Goal: Contribute content: Contribute content

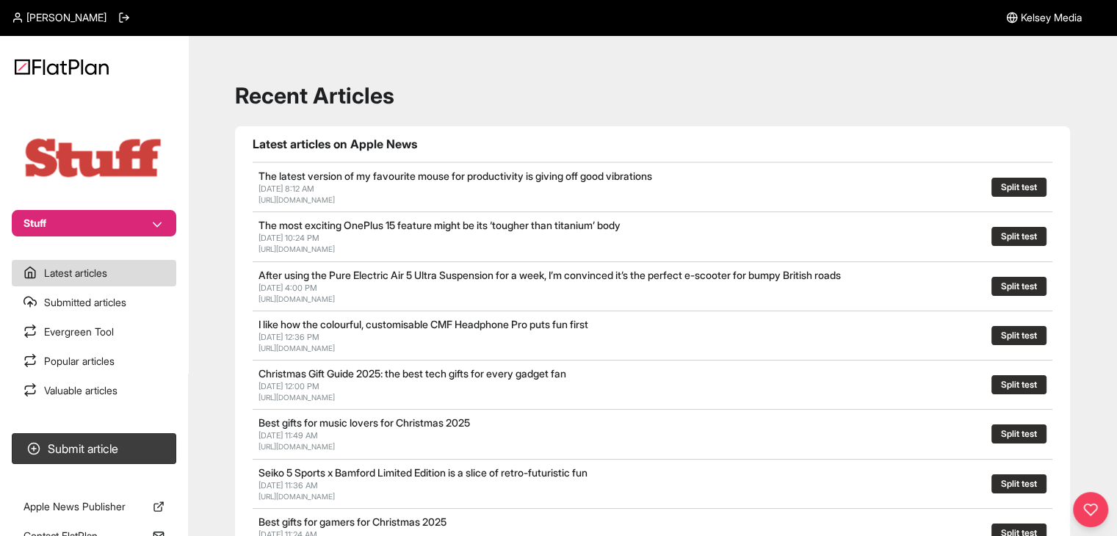
click at [125, 208] on section "Stuff" at bounding box center [94, 165] width 188 height 144
click at [126, 218] on button "Stuff" at bounding box center [94, 223] width 165 height 26
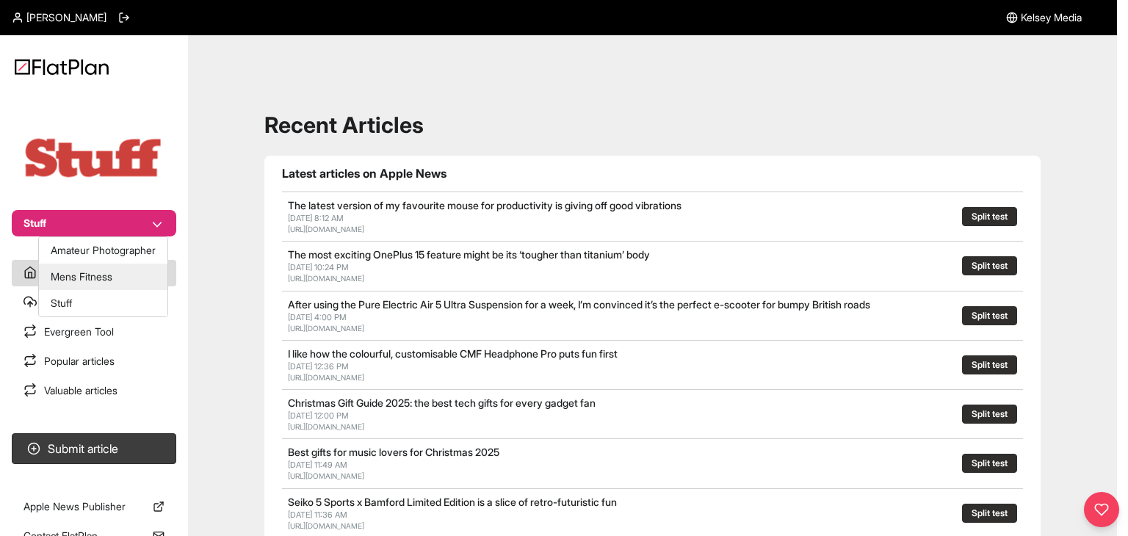
click at [117, 266] on button "Mens Fitness" at bounding box center [103, 277] width 129 height 26
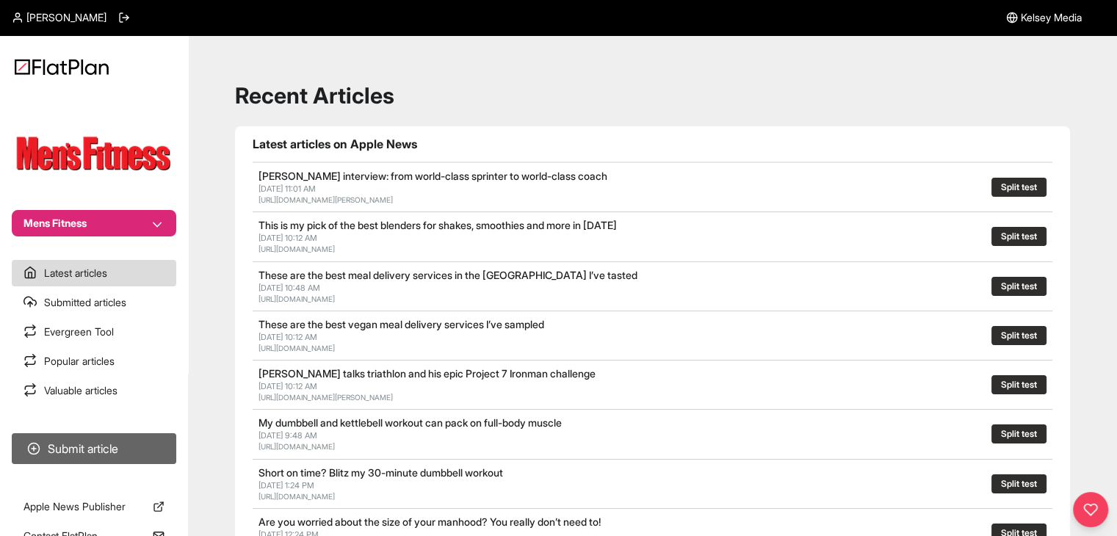
click at [142, 444] on button "Submit article" at bounding box center [94, 448] width 165 height 31
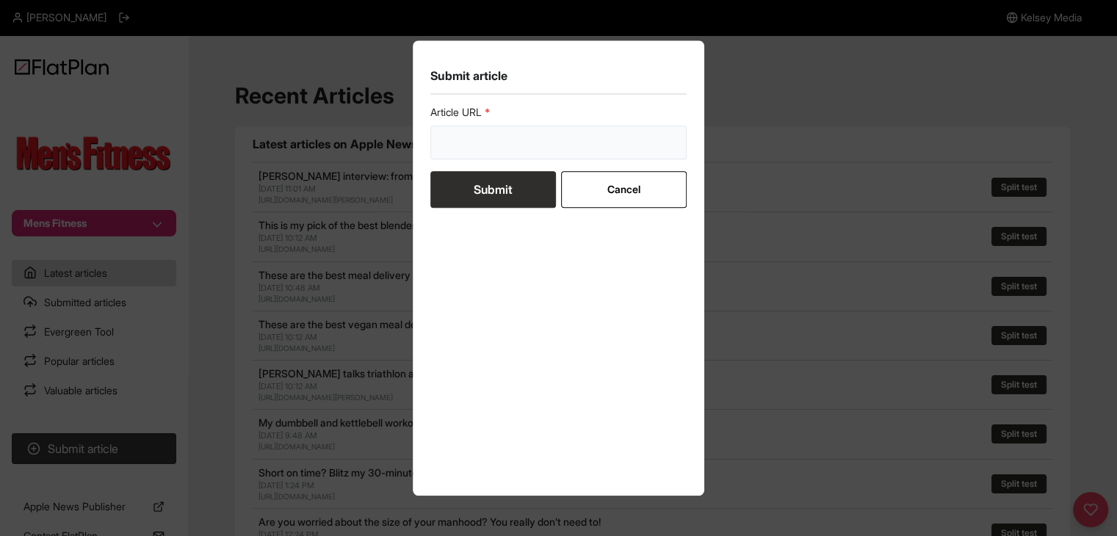
click at [467, 156] on input "url" at bounding box center [559, 143] width 257 height 34
paste input "[URL][DOMAIN_NAME]"
type input "[URL][DOMAIN_NAME]"
click at [460, 187] on button "Submit" at bounding box center [494, 189] width 126 height 37
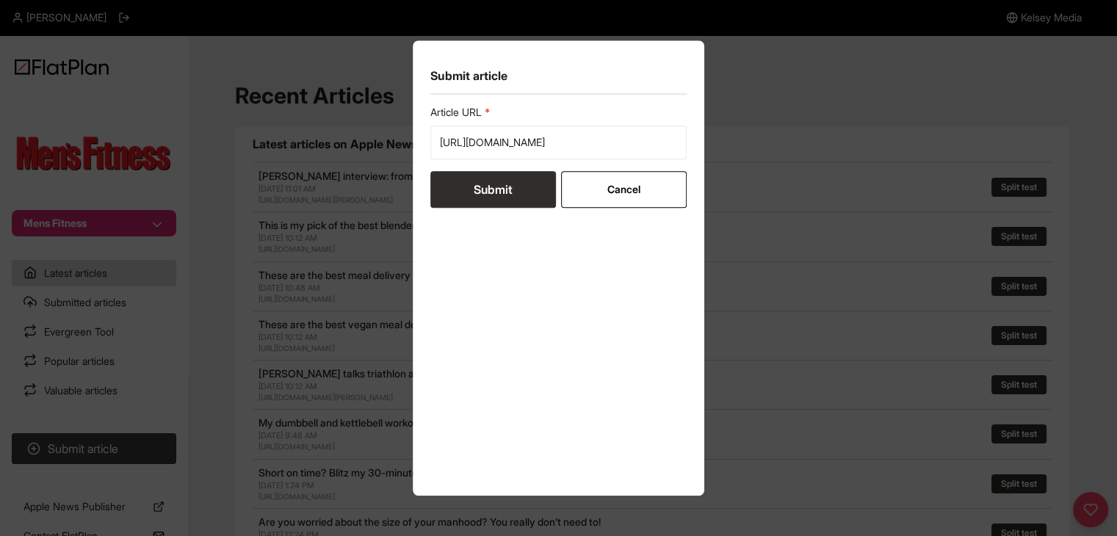
scroll to position [0, 0]
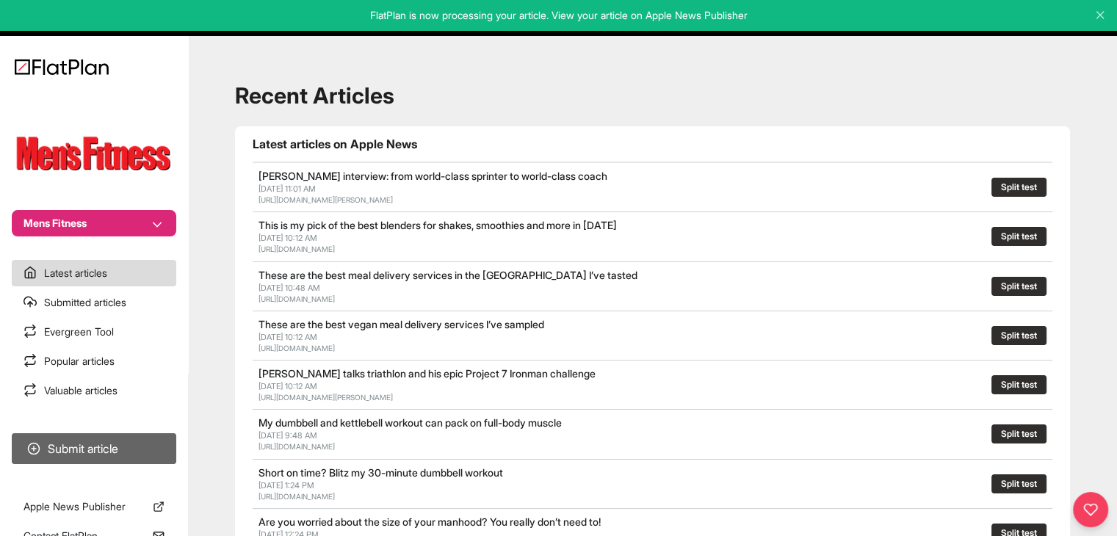
click at [115, 444] on button "Submit article" at bounding box center [94, 448] width 165 height 31
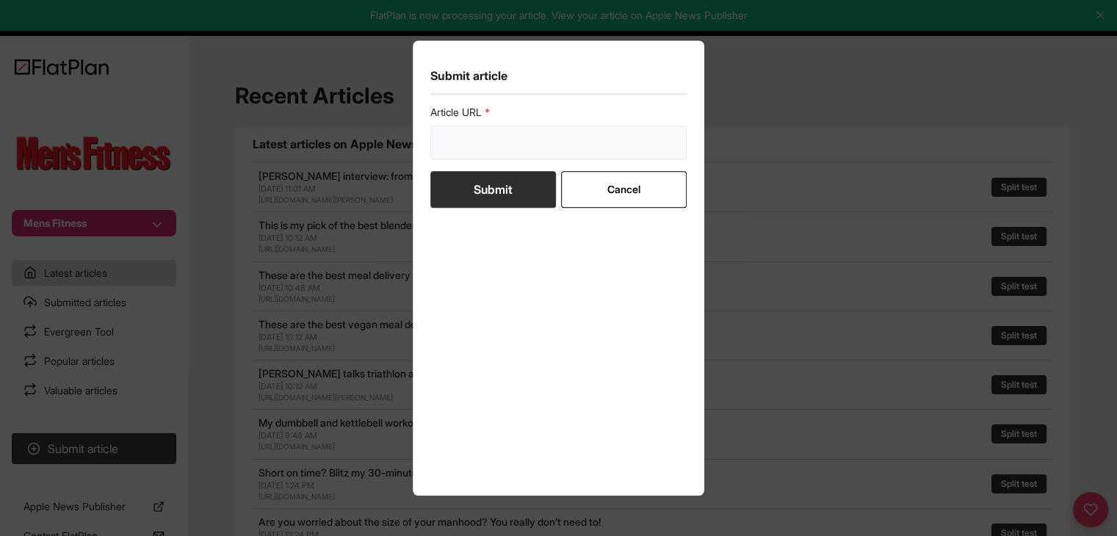
click at [463, 148] on input "url" at bounding box center [559, 143] width 257 height 34
paste input "[URL][DOMAIN_NAME]"
type input "https://mensfitness.co.uk/health/symptoms-of-low-testosterone/"
click at [472, 183] on button "Submit" at bounding box center [494, 189] width 126 height 37
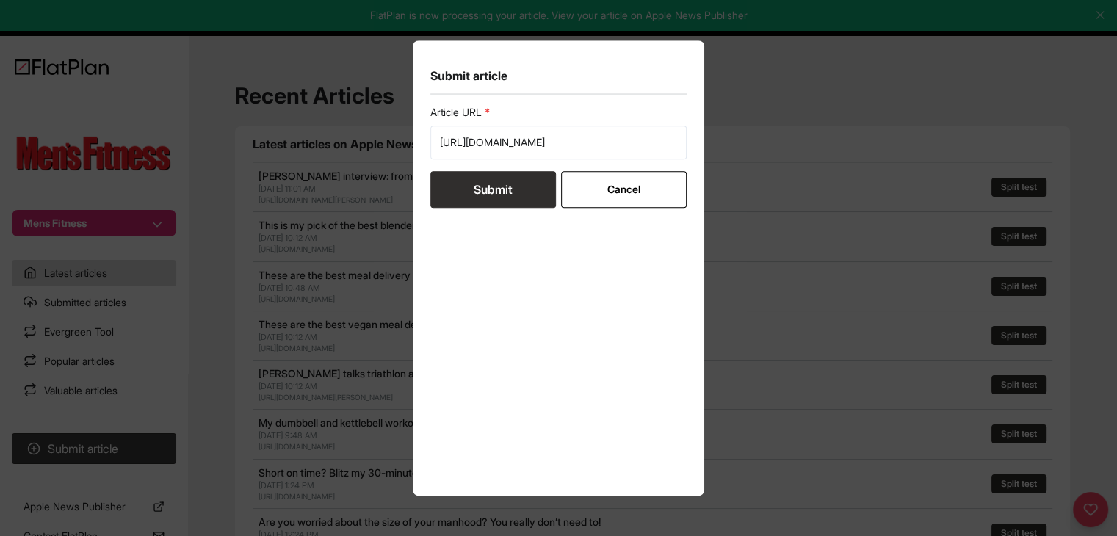
scroll to position [0, 0]
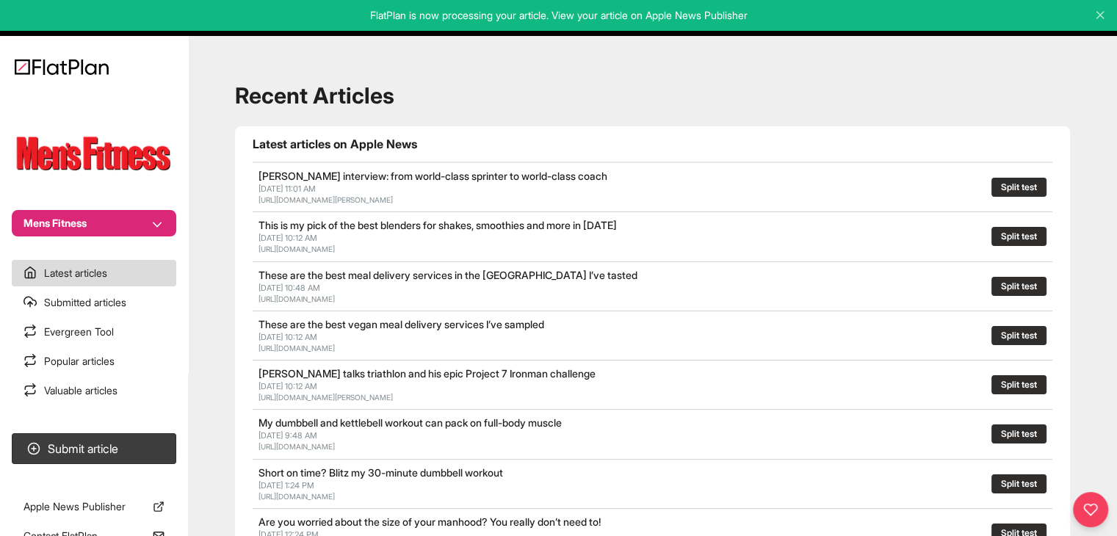
click at [106, 225] on button "Mens Fitness" at bounding box center [94, 223] width 165 height 26
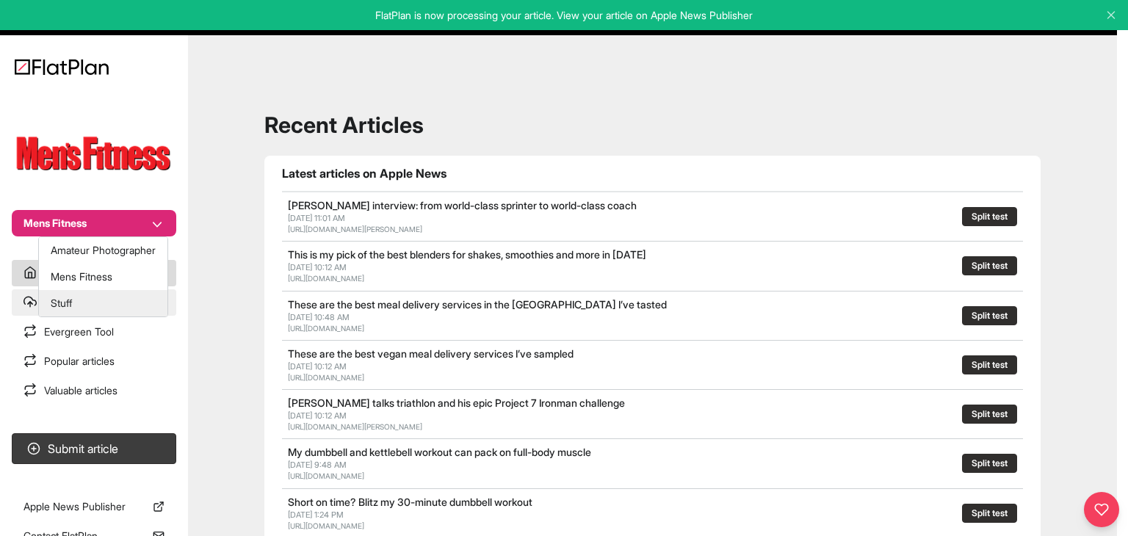
click at [97, 292] on button "Stuff" at bounding box center [103, 303] width 129 height 26
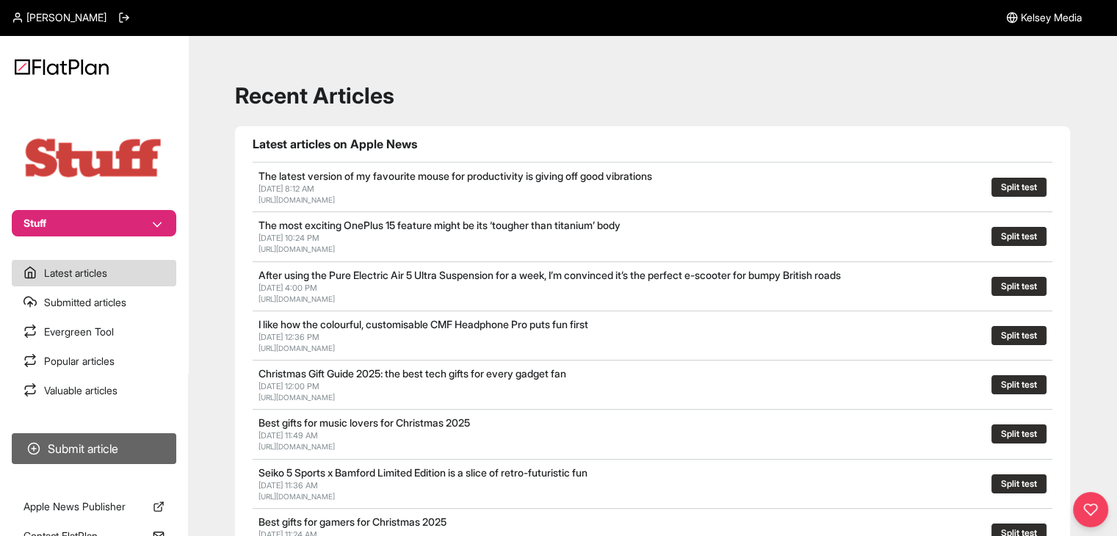
click at [151, 439] on button "Submit article" at bounding box center [94, 448] width 165 height 31
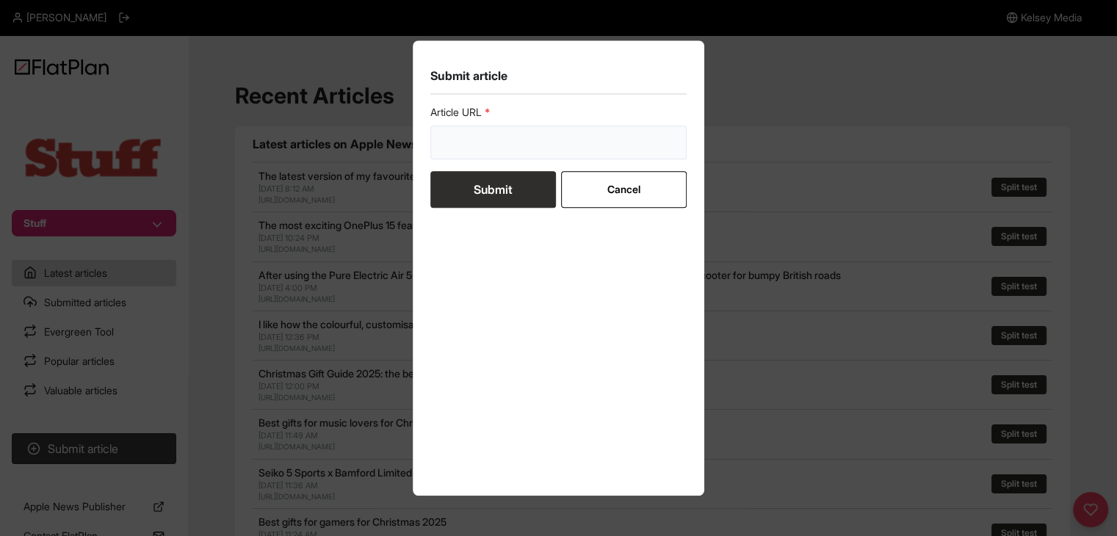
click at [486, 145] on input "url" at bounding box center [559, 143] width 257 height 34
paste input "https://www.stuff.tv/features/best-free-iphone-apps-and-ipad-apps/"
type input "https://www.stuff.tv/features/best-free-iphone-apps-and-ipad-apps/"
click at [469, 183] on button "Submit" at bounding box center [494, 189] width 126 height 37
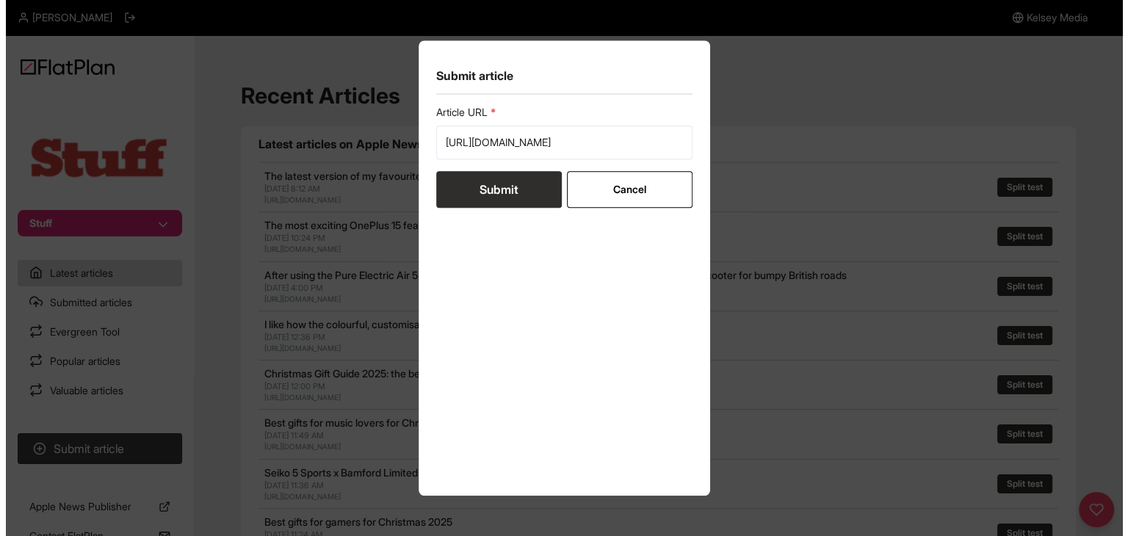
scroll to position [0, 0]
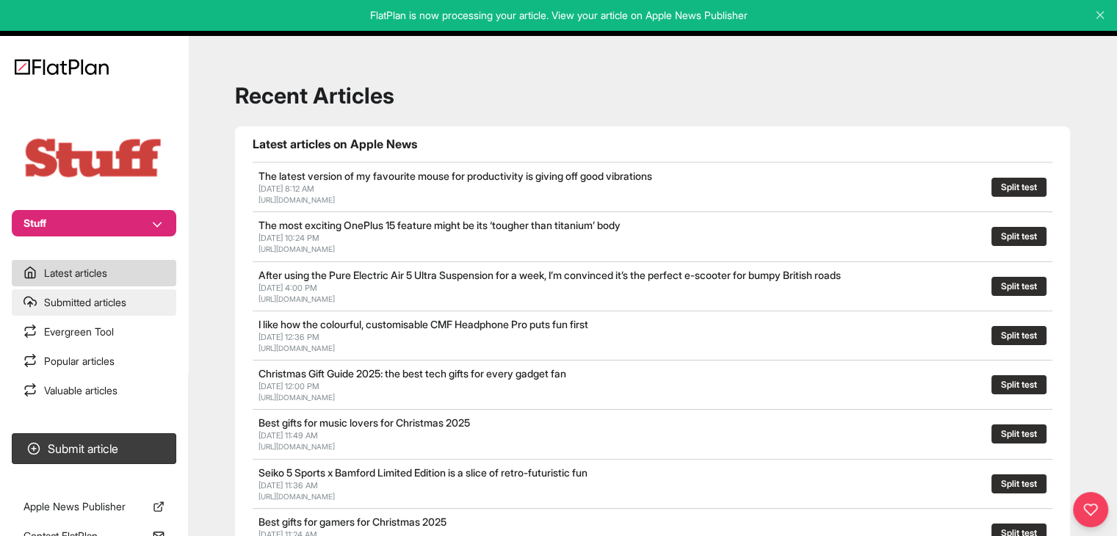
click at [126, 301] on link "Submitted articles" at bounding box center [94, 302] width 165 height 26
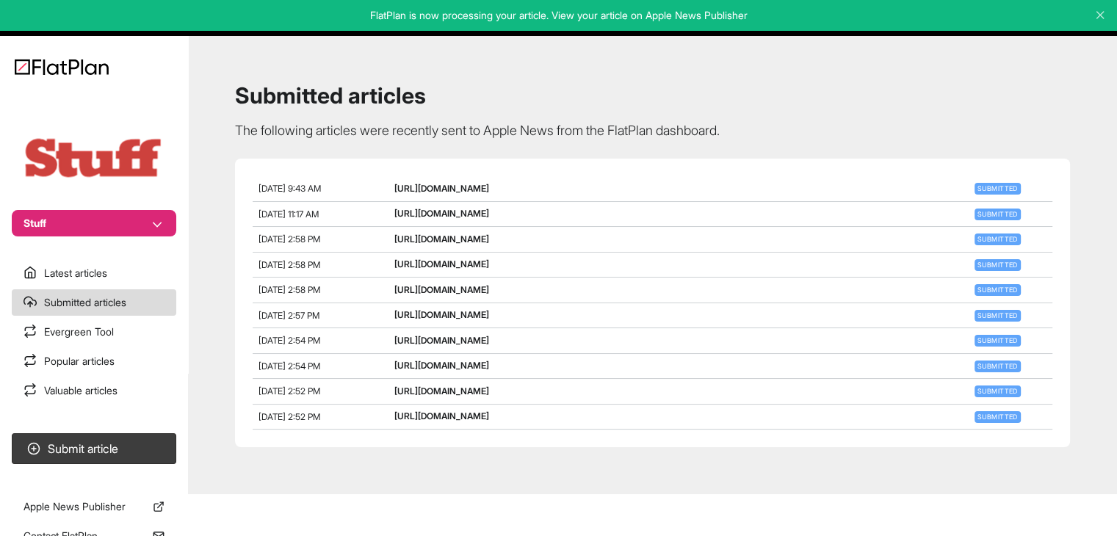
click at [115, 232] on button "Stuff" at bounding box center [94, 223] width 165 height 26
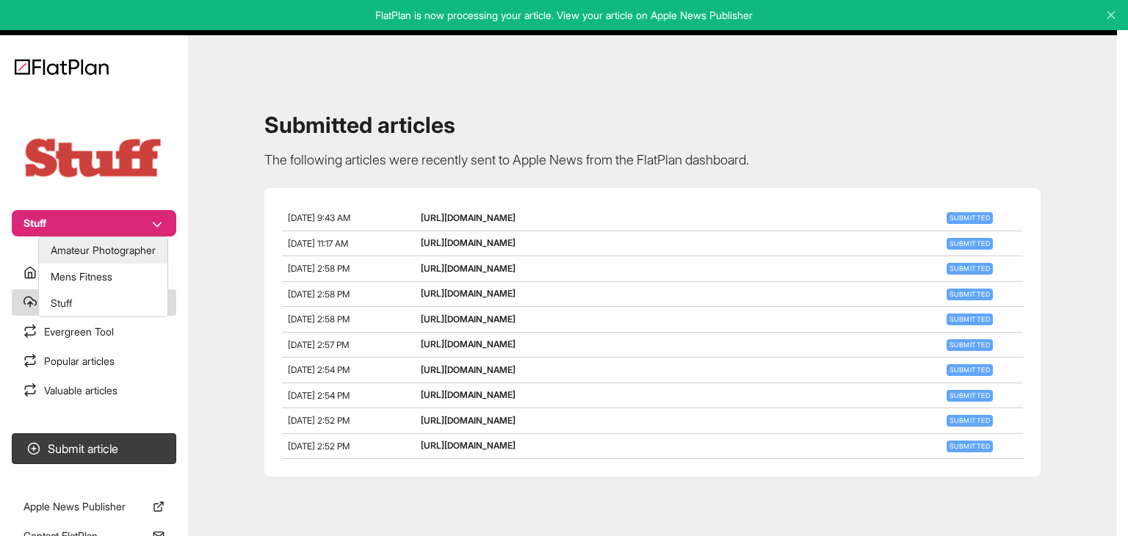
click at [118, 251] on button "Amateur Photographer" at bounding box center [103, 250] width 129 height 26
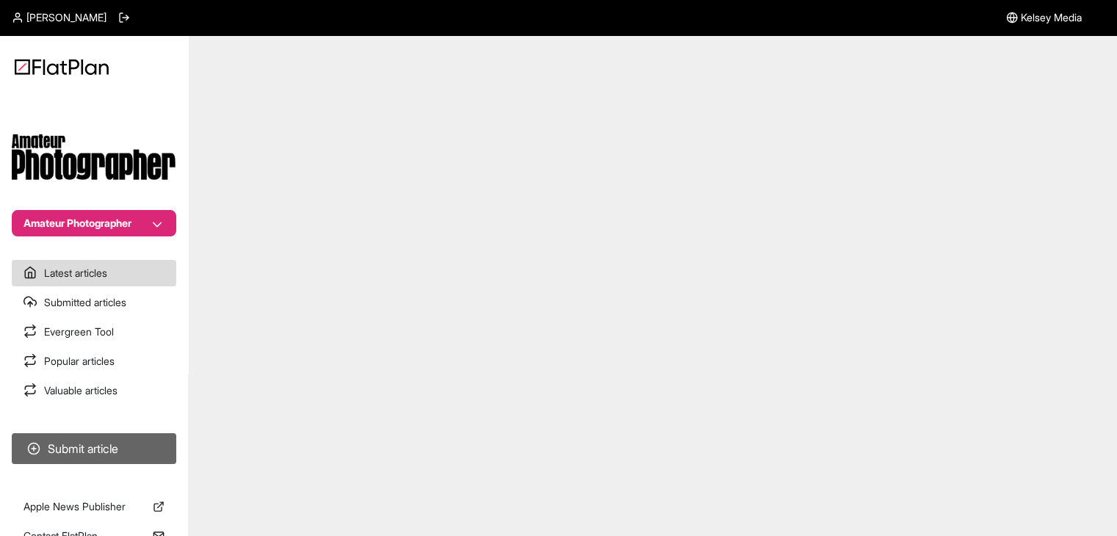
click at [109, 459] on button "Submit article" at bounding box center [94, 448] width 165 height 31
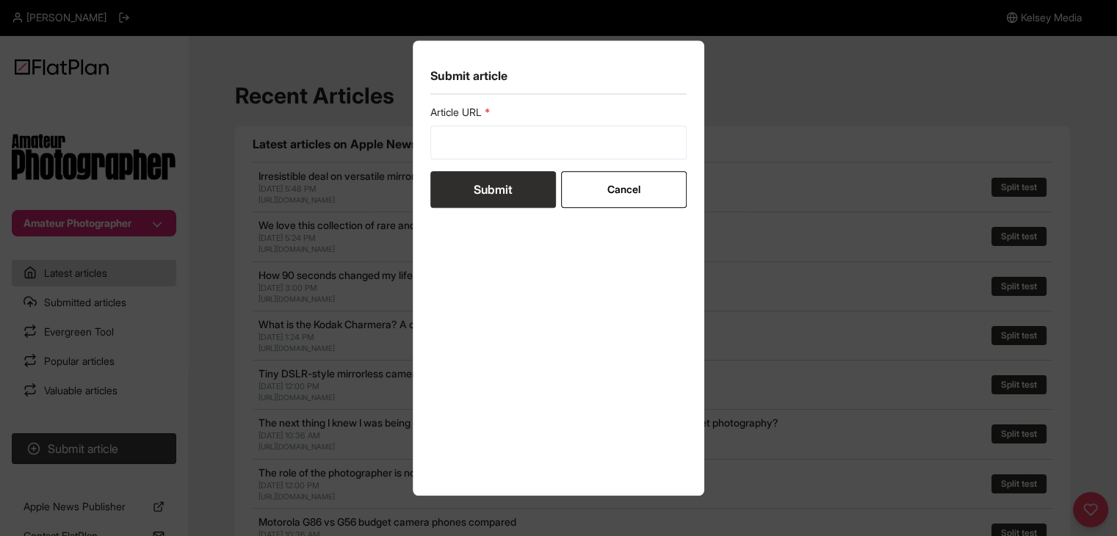
click at [505, 165] on form "Article URL Submit Cancel" at bounding box center [559, 156] width 257 height 103
click at [497, 148] on input "url" at bounding box center [559, 143] width 257 height 34
paste input "https://amateurphotographer.com/buying-advice/iphone-16e-vs-iphone-16-pro/"
type input "https://amateurphotographer.com/buying-advice/iphone-16e-vs-iphone-16-pro/"
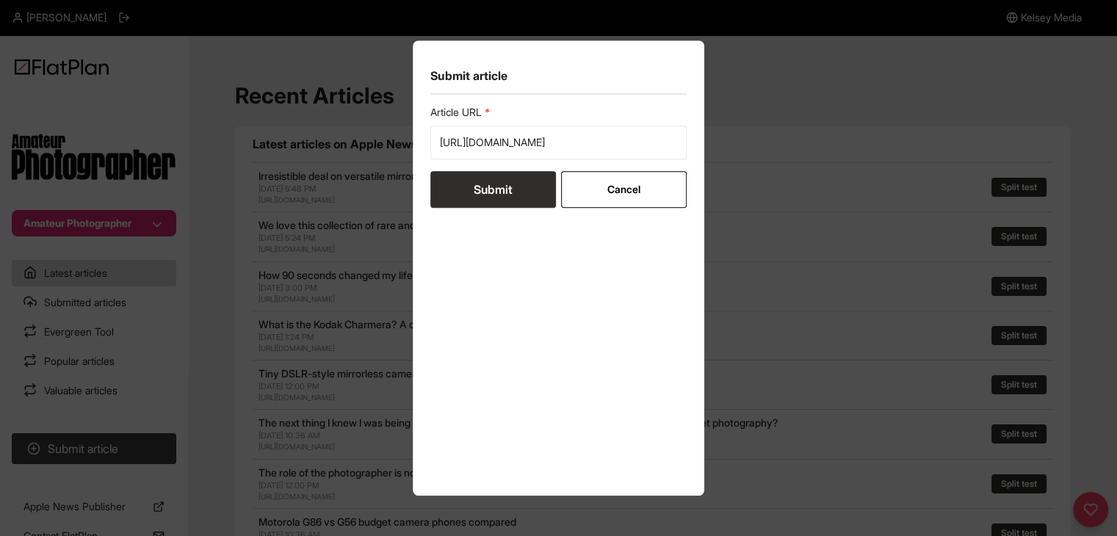
click at [503, 186] on button "Submit" at bounding box center [494, 189] width 126 height 37
